Goal: Information Seeking & Learning: Learn about a topic

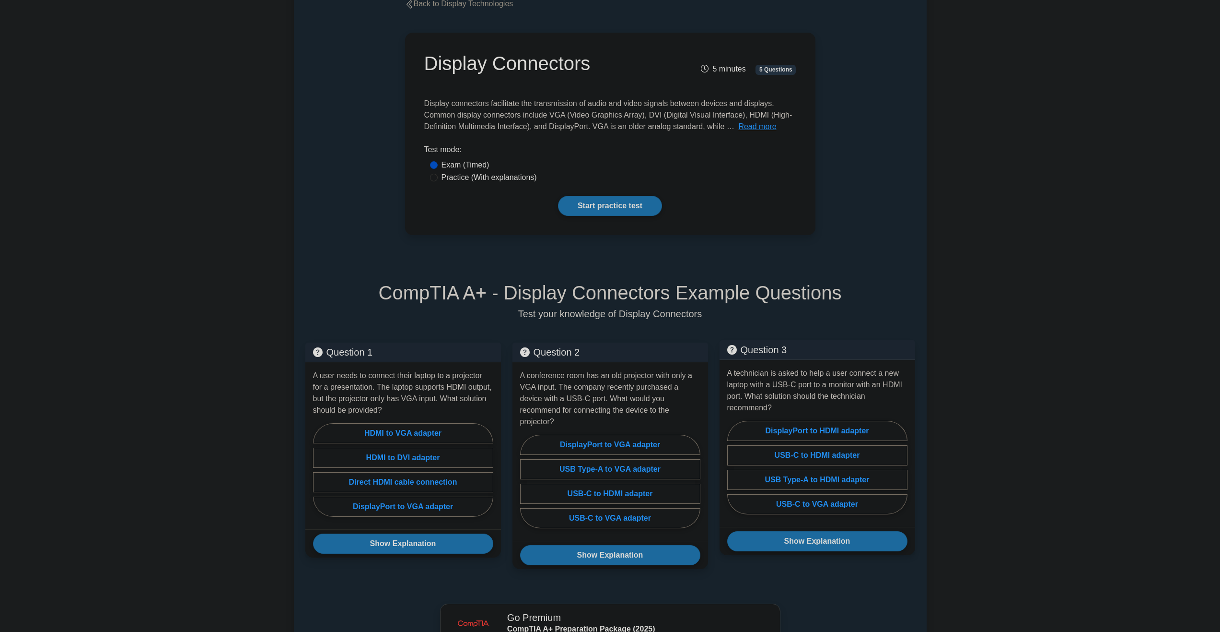
scroll to position [96, 0]
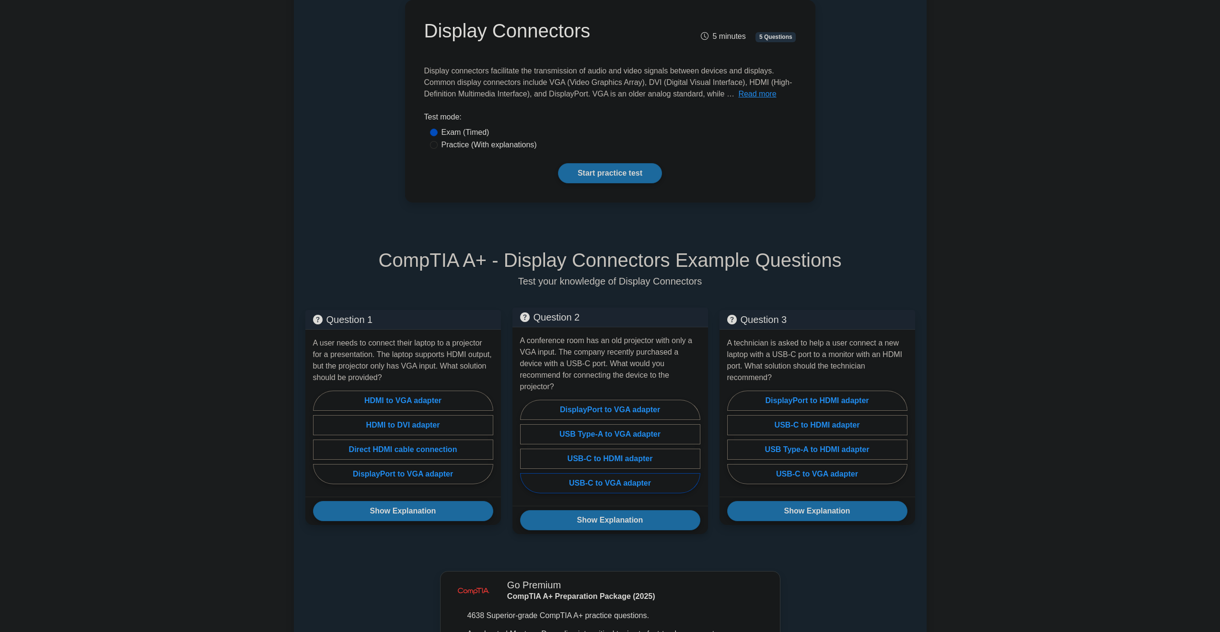
click at [633, 475] on label "USB-C to VGA adapter" at bounding box center [610, 483] width 180 height 20
click at [527, 452] on input "USB-C to VGA adapter" at bounding box center [523, 449] width 6 height 6
radio input "true"
click at [657, 510] on button "Show Explanation" at bounding box center [610, 520] width 180 height 20
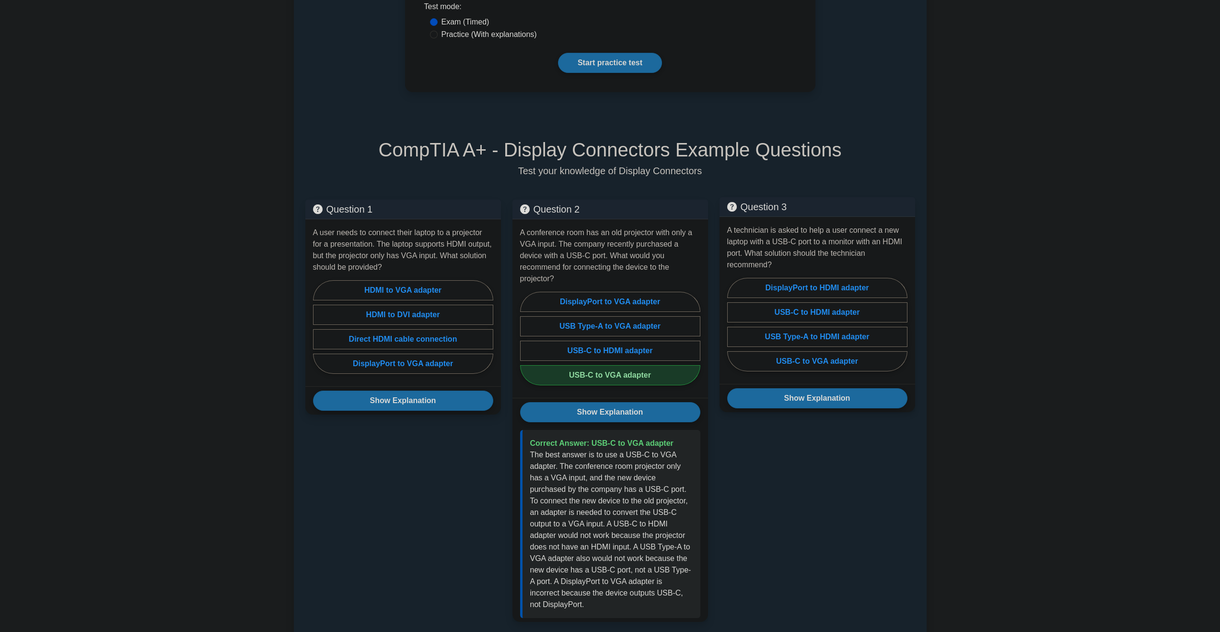
scroll to position [240, 0]
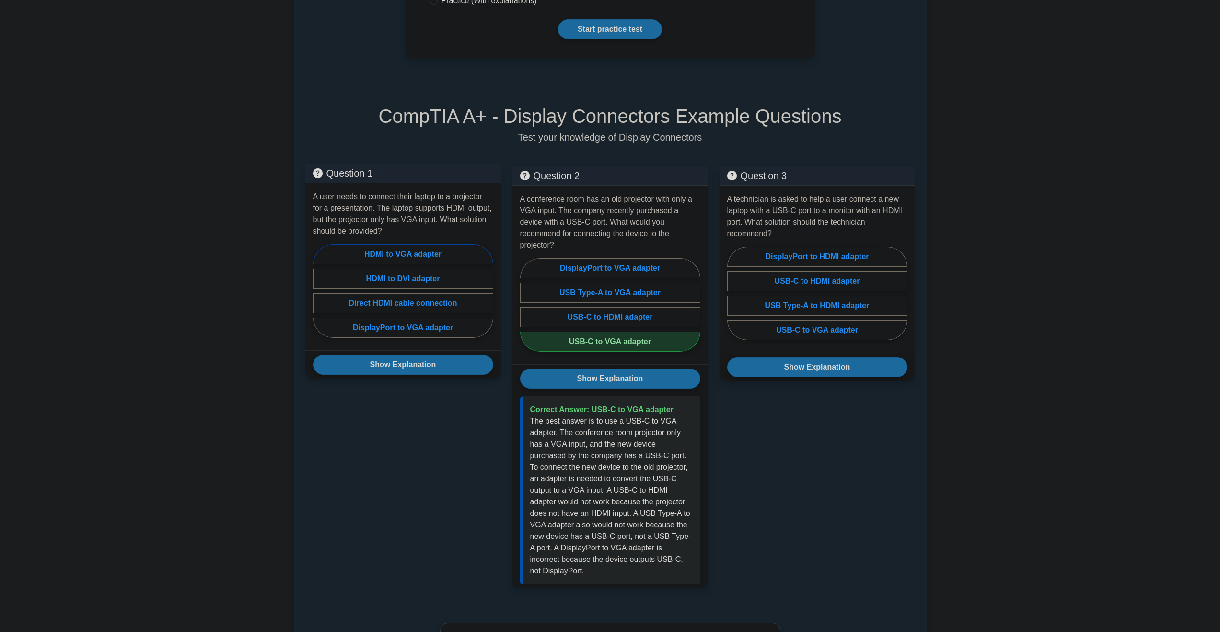
click at [371, 252] on label "HDMI to VGA adapter" at bounding box center [403, 254] width 180 height 20
click at [319, 291] on input "HDMI to VGA adapter" at bounding box center [316, 294] width 6 height 6
radio input "true"
click at [422, 362] on button "Show Explanation" at bounding box center [403, 364] width 180 height 20
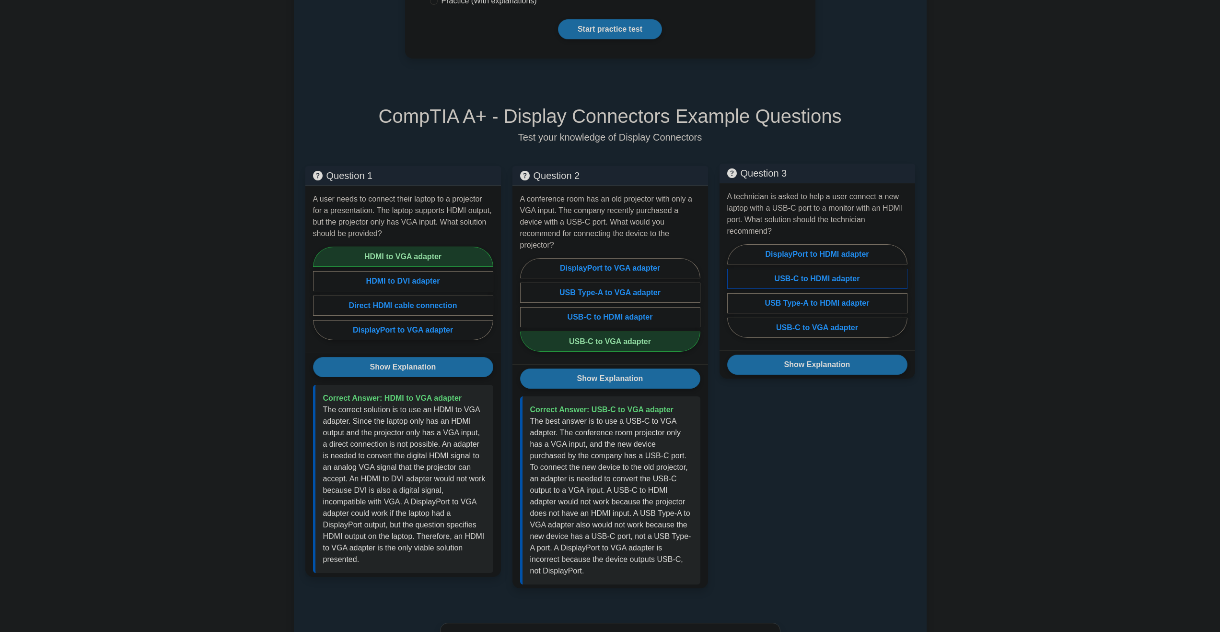
click at [839, 281] on label "USB-C to HDMI adapter" at bounding box center [817, 279] width 180 height 20
click at [734, 291] on input "USB-C to HDMI adapter" at bounding box center [730, 294] width 6 height 6
radio input "true"
click at [833, 363] on button "Show Explanation" at bounding box center [817, 364] width 180 height 20
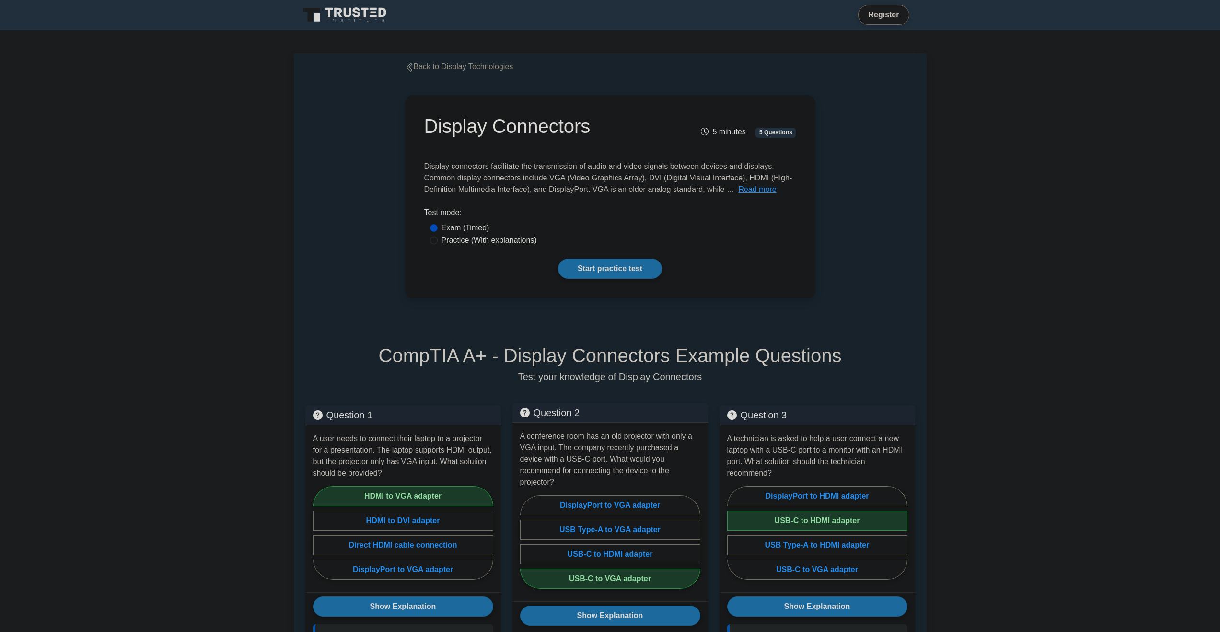
scroll to position [0, 0]
